Goal: Task Accomplishment & Management: Use online tool/utility

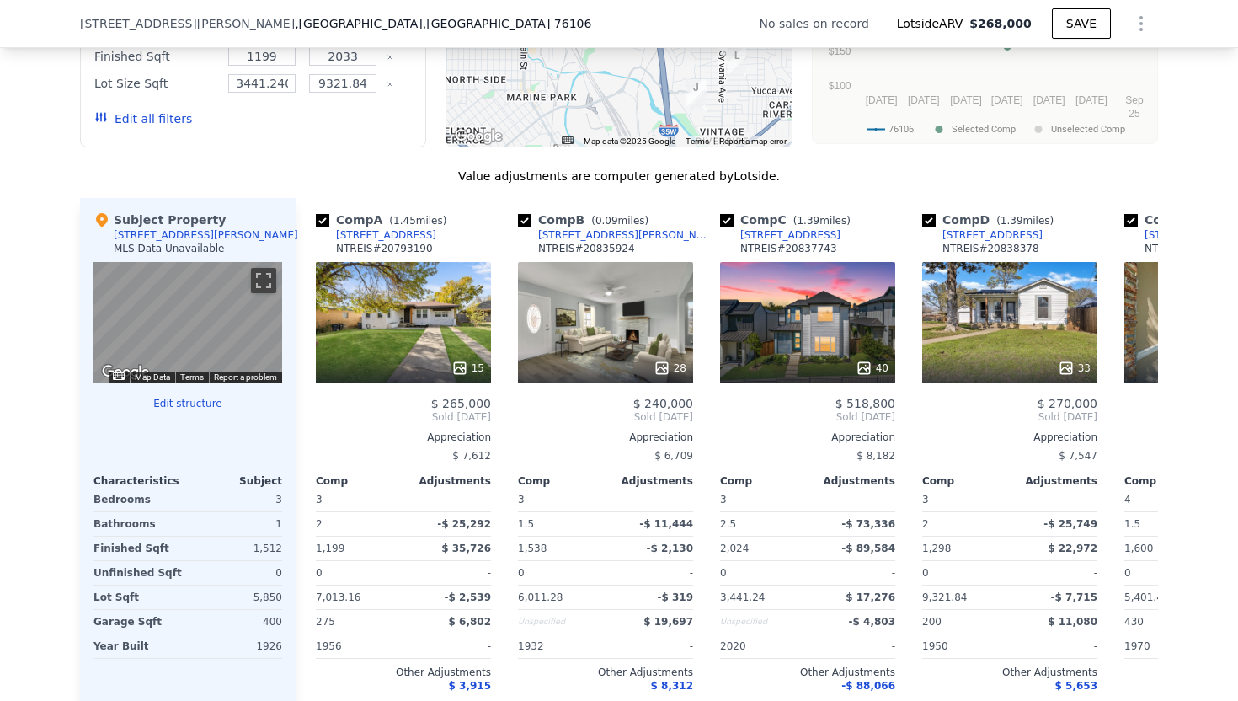
scroll to position [1498, 0]
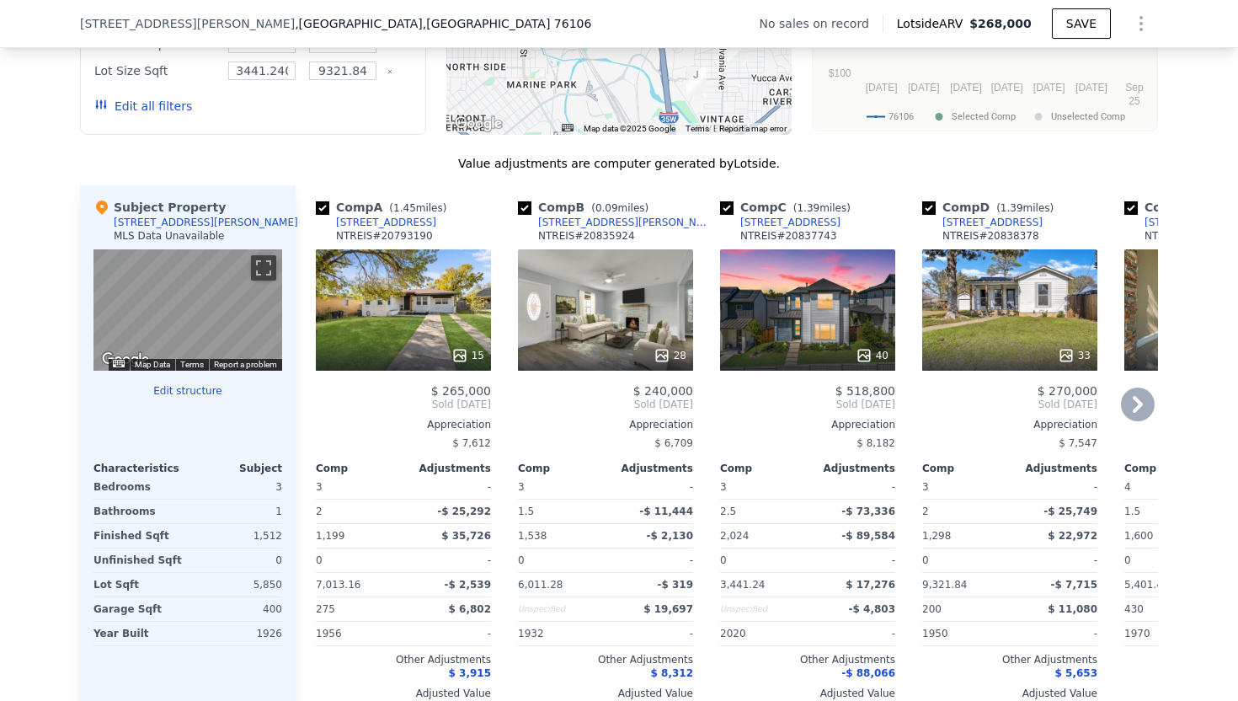
click at [321, 204] on input "checkbox" at bounding box center [322, 207] width 13 height 13
checkbox input "false"
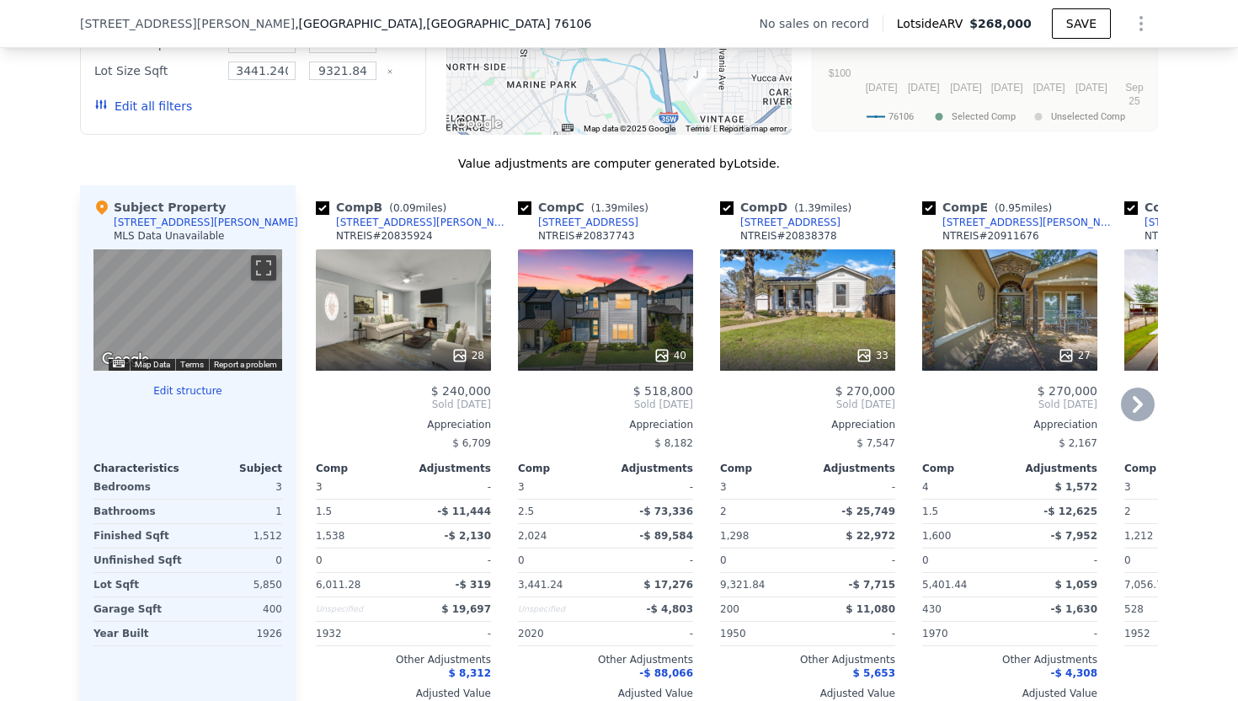
click at [524, 203] on input "checkbox" at bounding box center [524, 207] width 13 height 13
checkbox input "false"
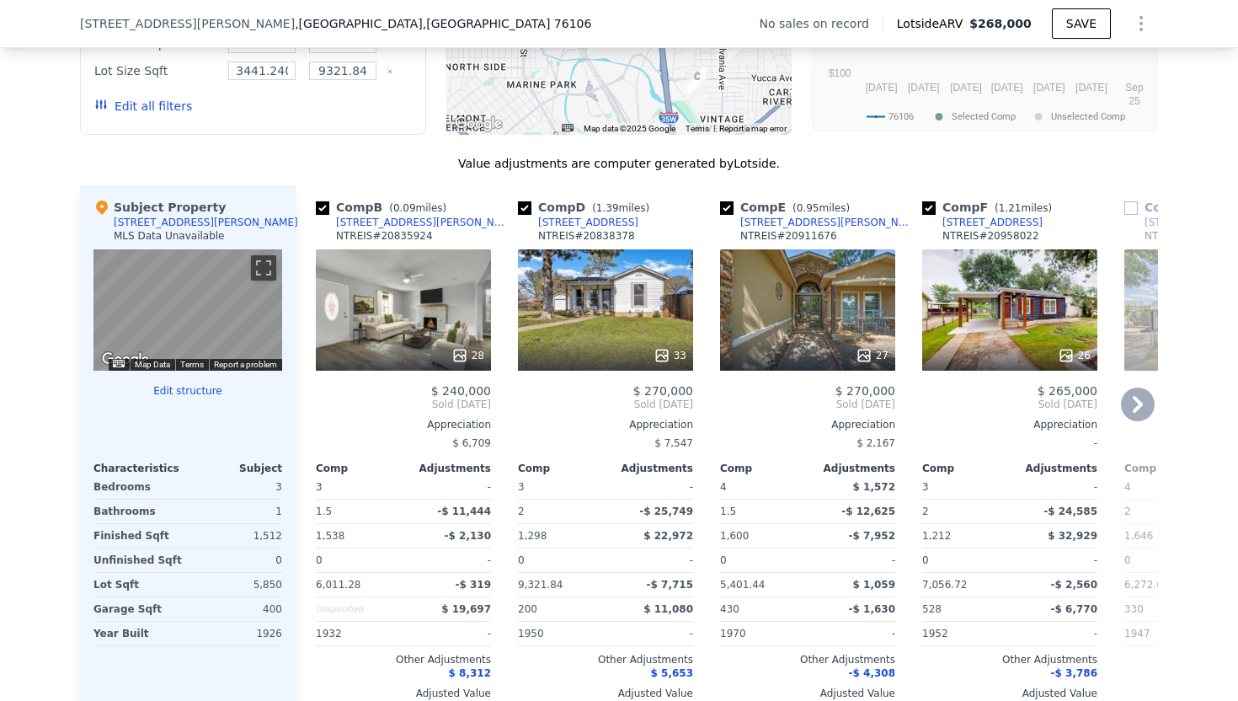
click at [524, 203] on input "checkbox" at bounding box center [524, 207] width 13 height 13
checkbox input "false"
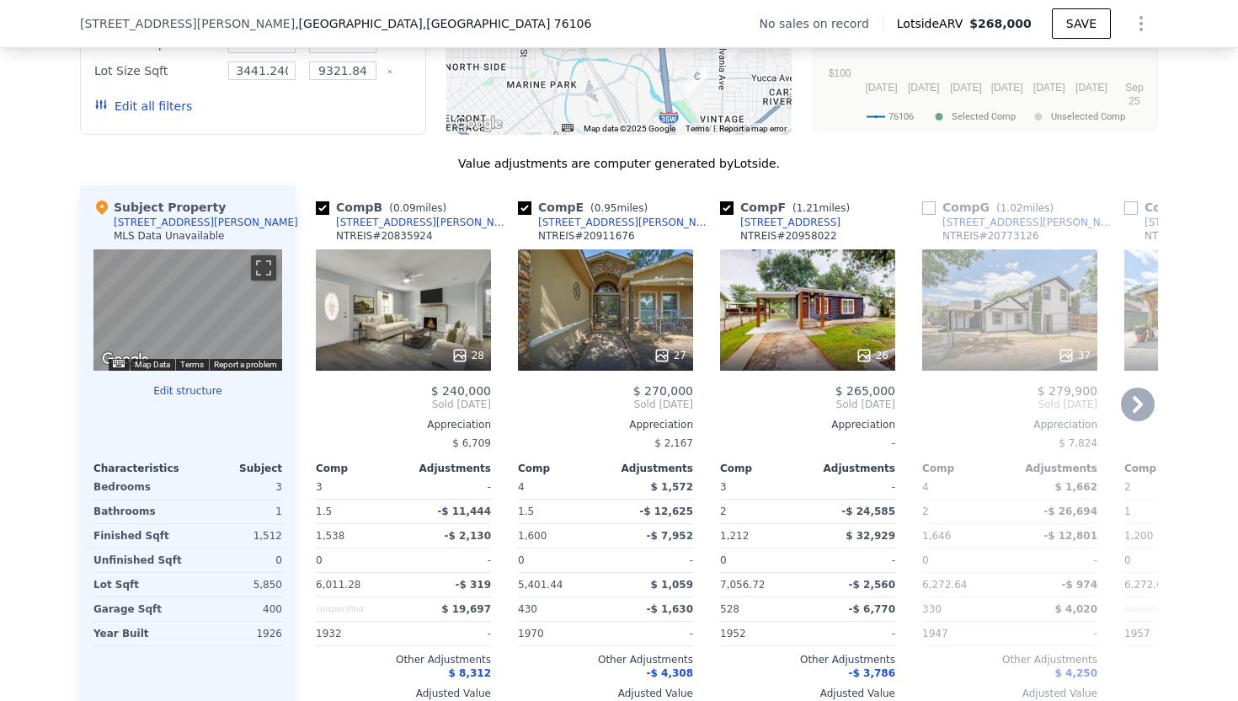
click at [521, 206] on input "checkbox" at bounding box center [524, 207] width 13 height 13
checkbox input "false"
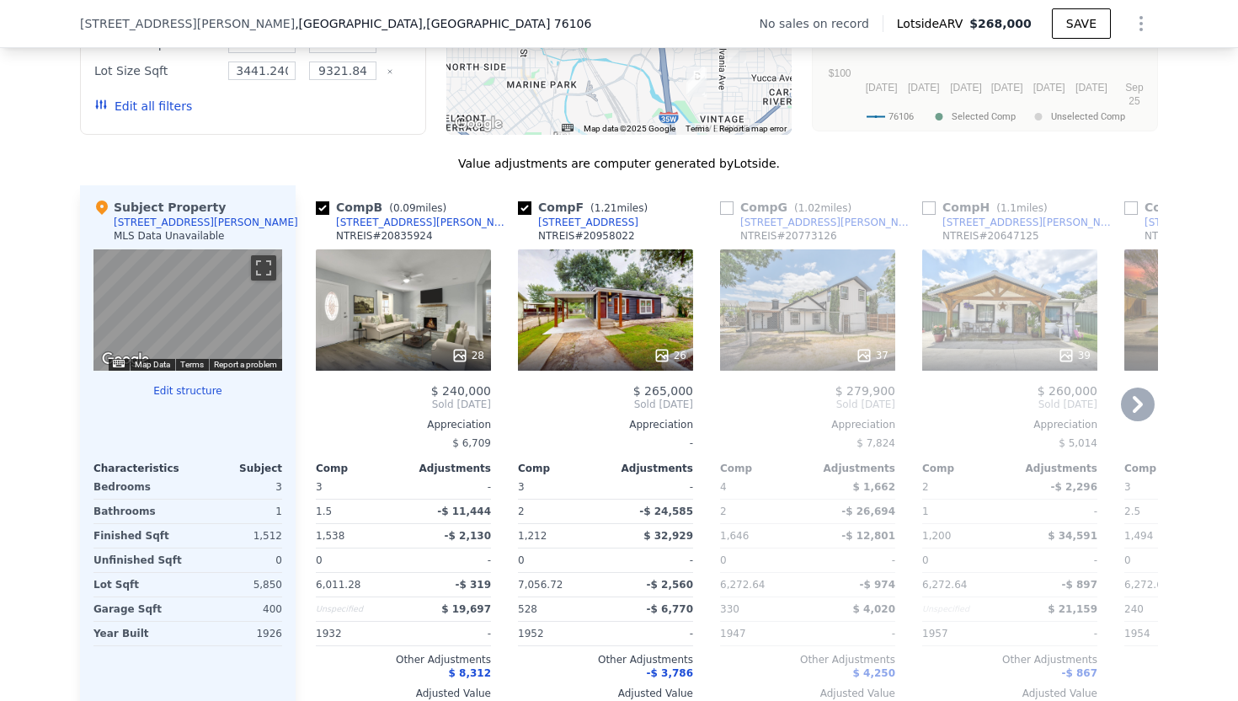
click at [522, 212] on input "checkbox" at bounding box center [524, 207] width 13 height 13
checkbox input "false"
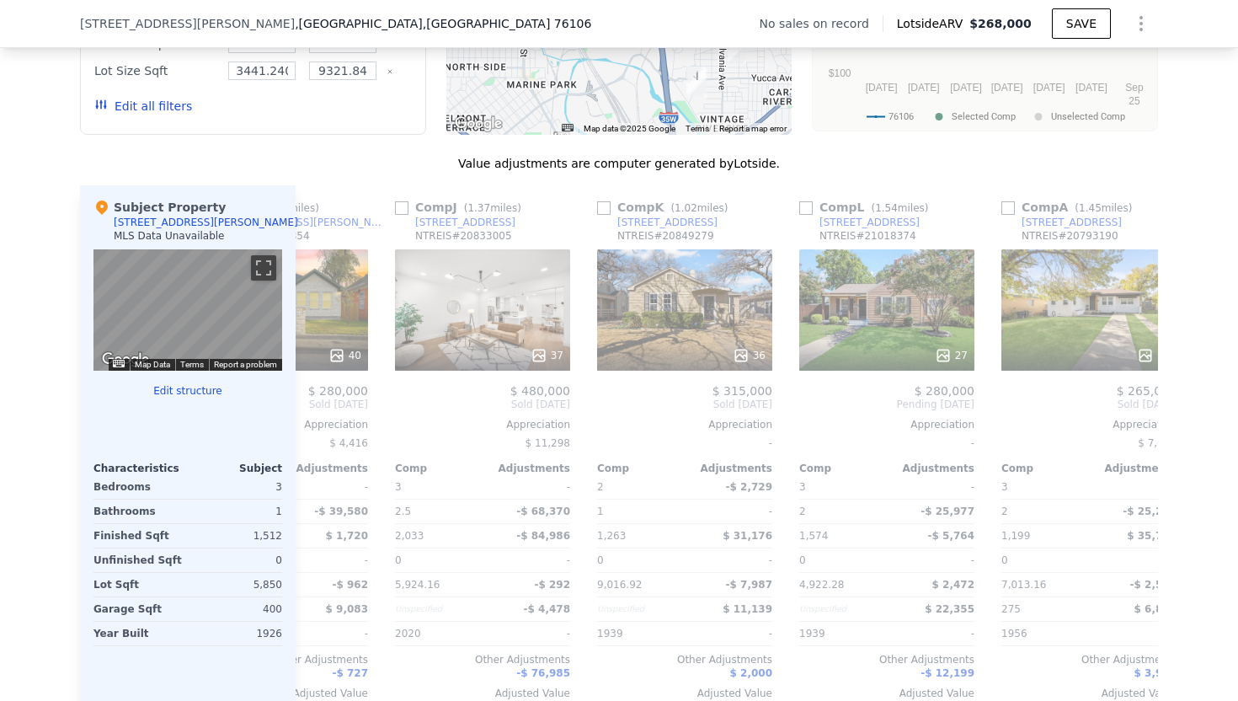
scroll to position [0, 737]
